Goal: Task Accomplishment & Management: Manage account settings

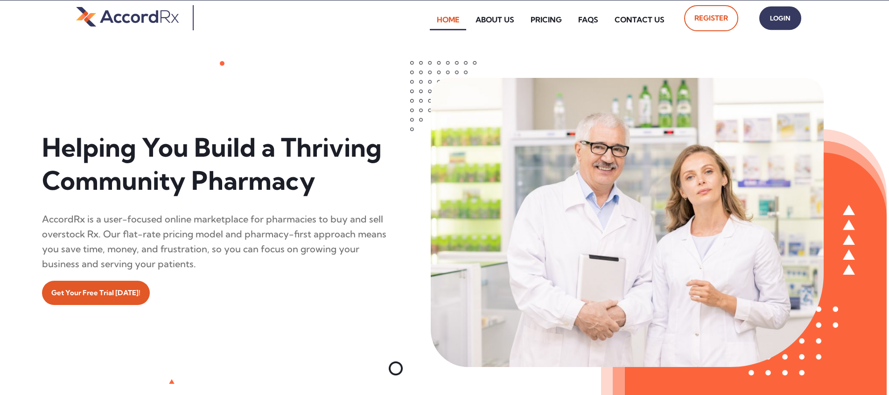
click at [426, 18] on span "Login" at bounding box center [780, 19] width 23 height 14
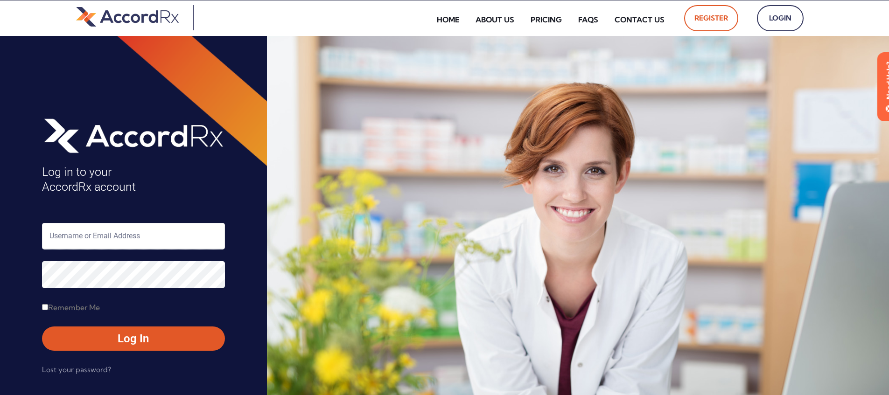
click at [91, 239] on input "text" at bounding box center [133, 236] width 183 height 27
type input "ARX-Erica"
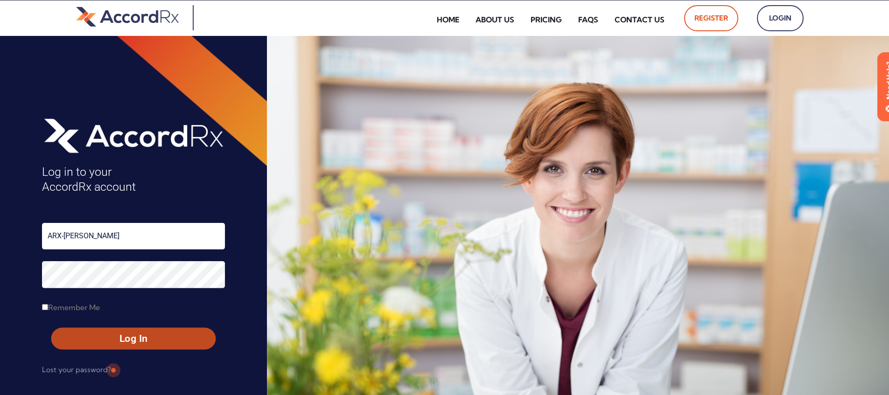
click at [113, 340] on span "Log In" at bounding box center [134, 339] width 148 height 14
